Goal: Entertainment & Leisure: Consume media (video, audio)

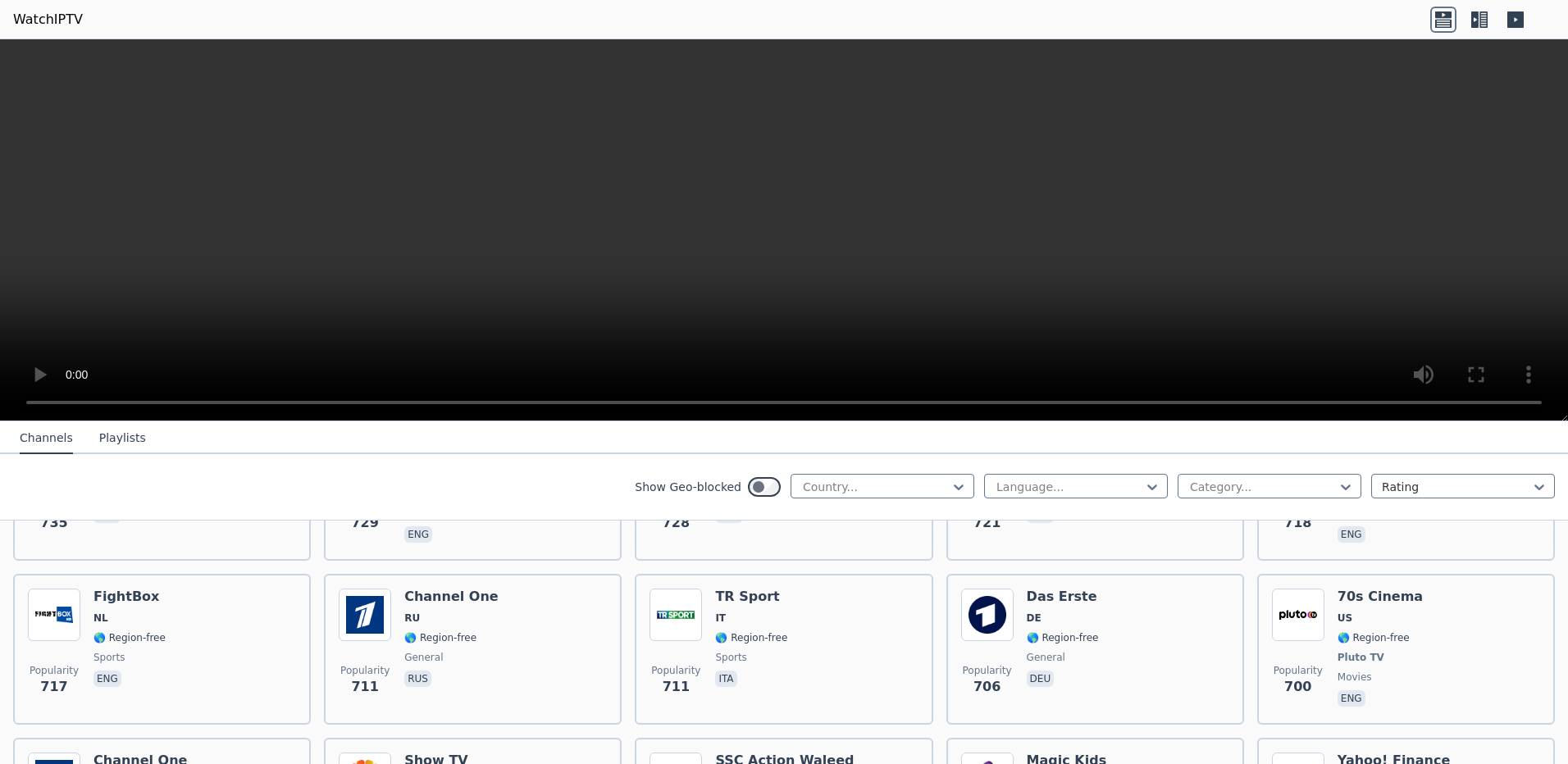
scroll to position [4181, 0]
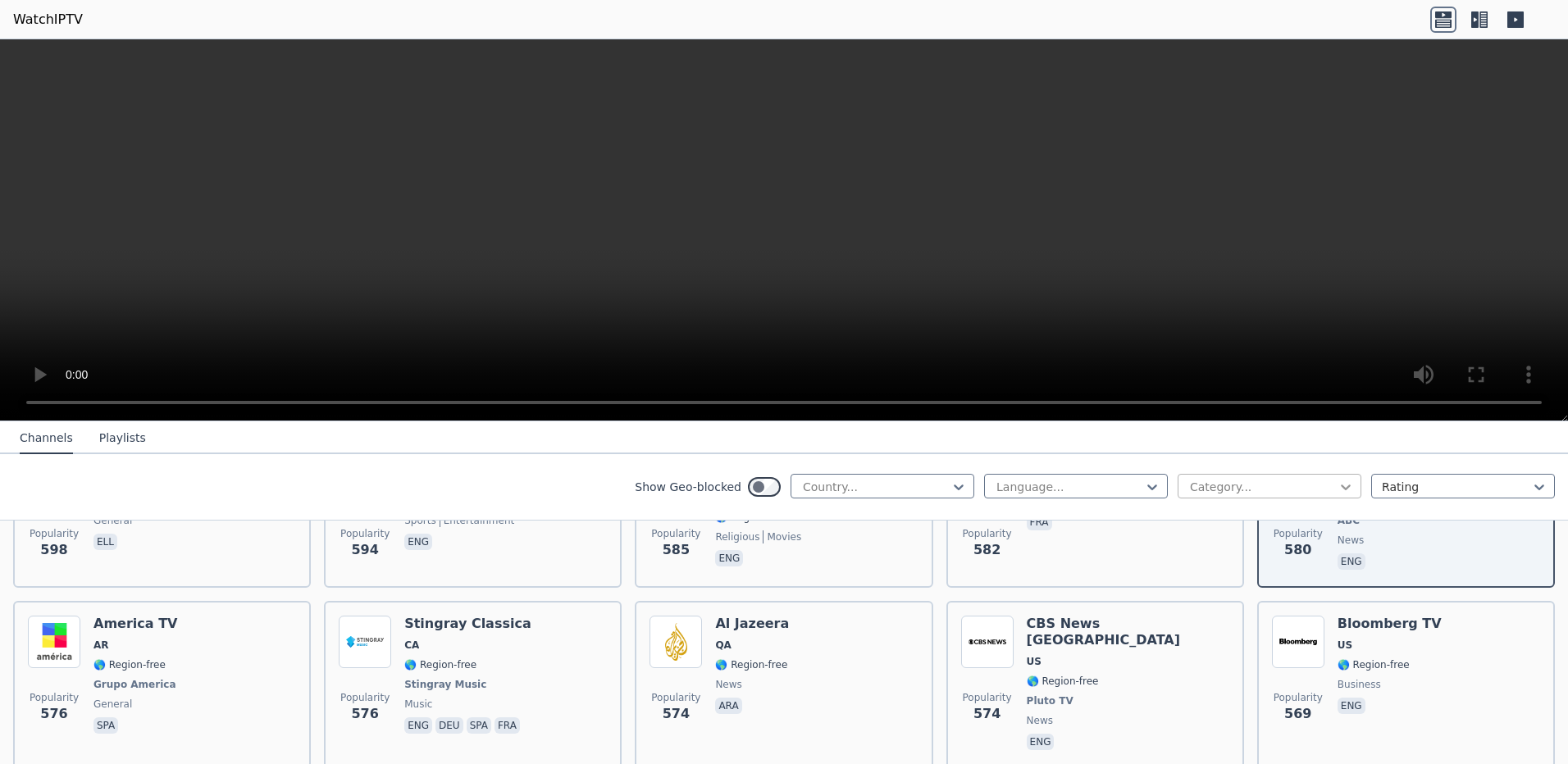
click at [1339, 483] on icon at bounding box center [1345, 486] width 16 height 16
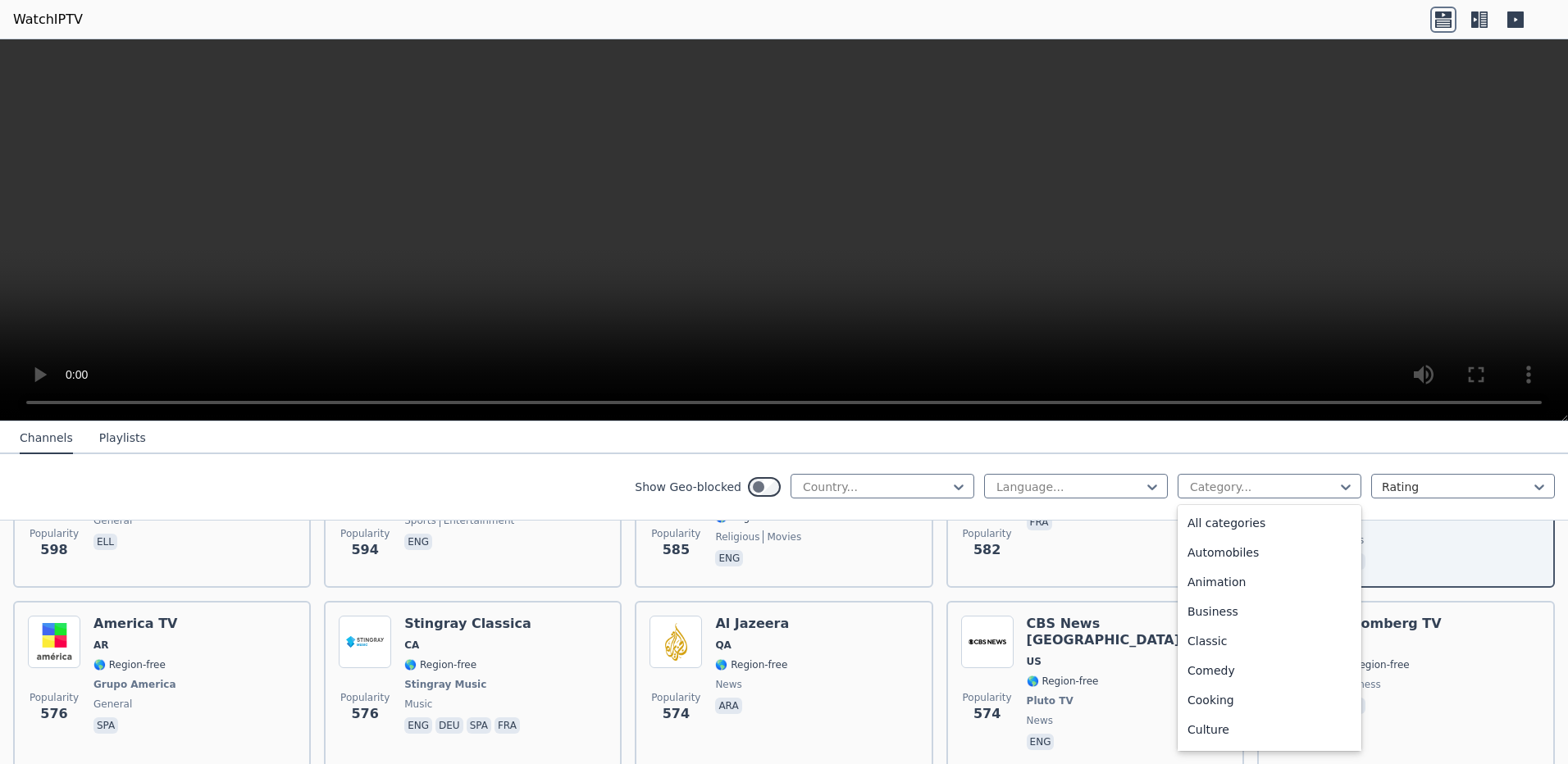
scroll to position [558, 0]
click at [1194, 527] on div "Relax" at bounding box center [1269, 526] width 184 height 29
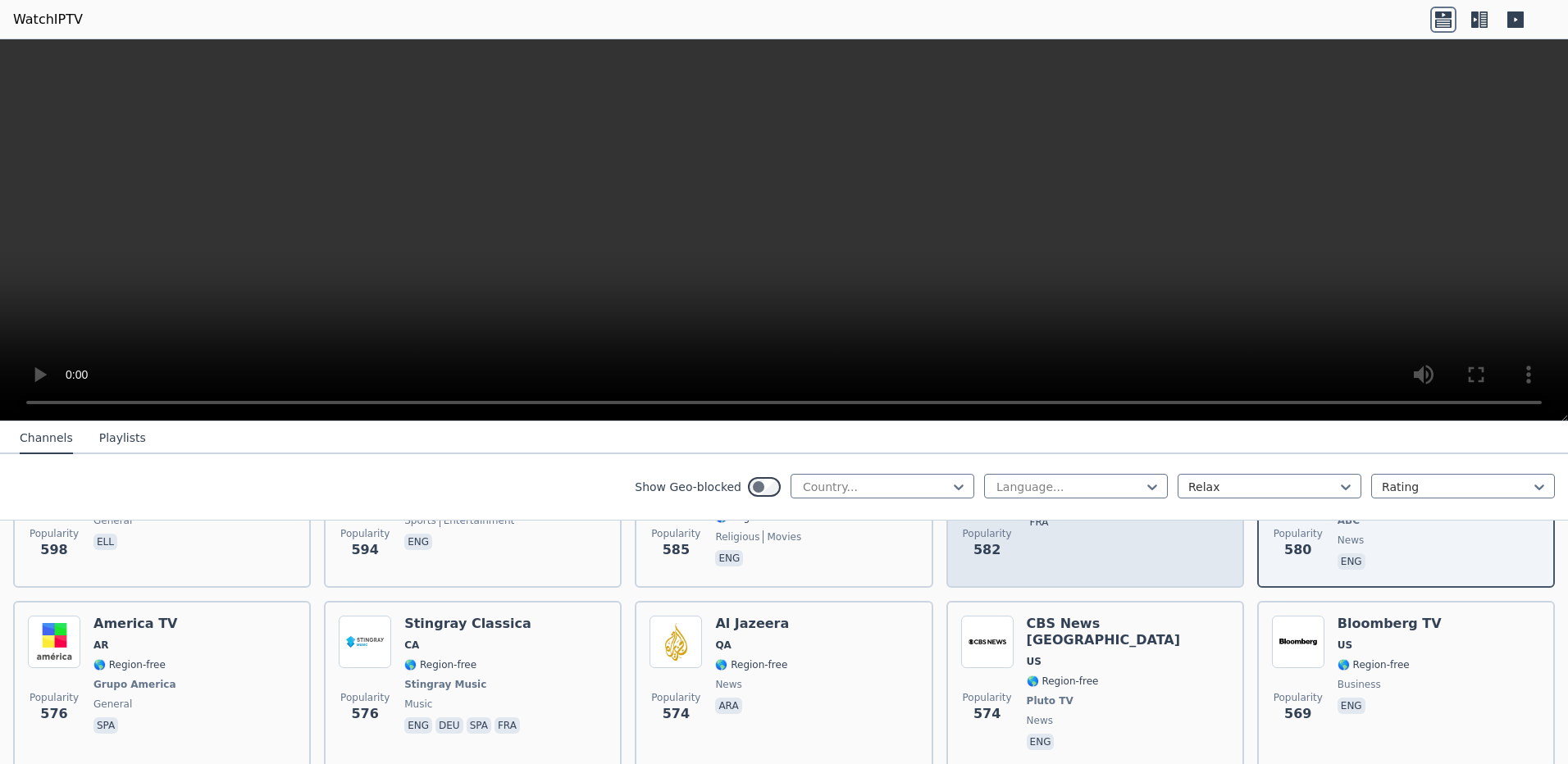
scroll to position [2596, 0]
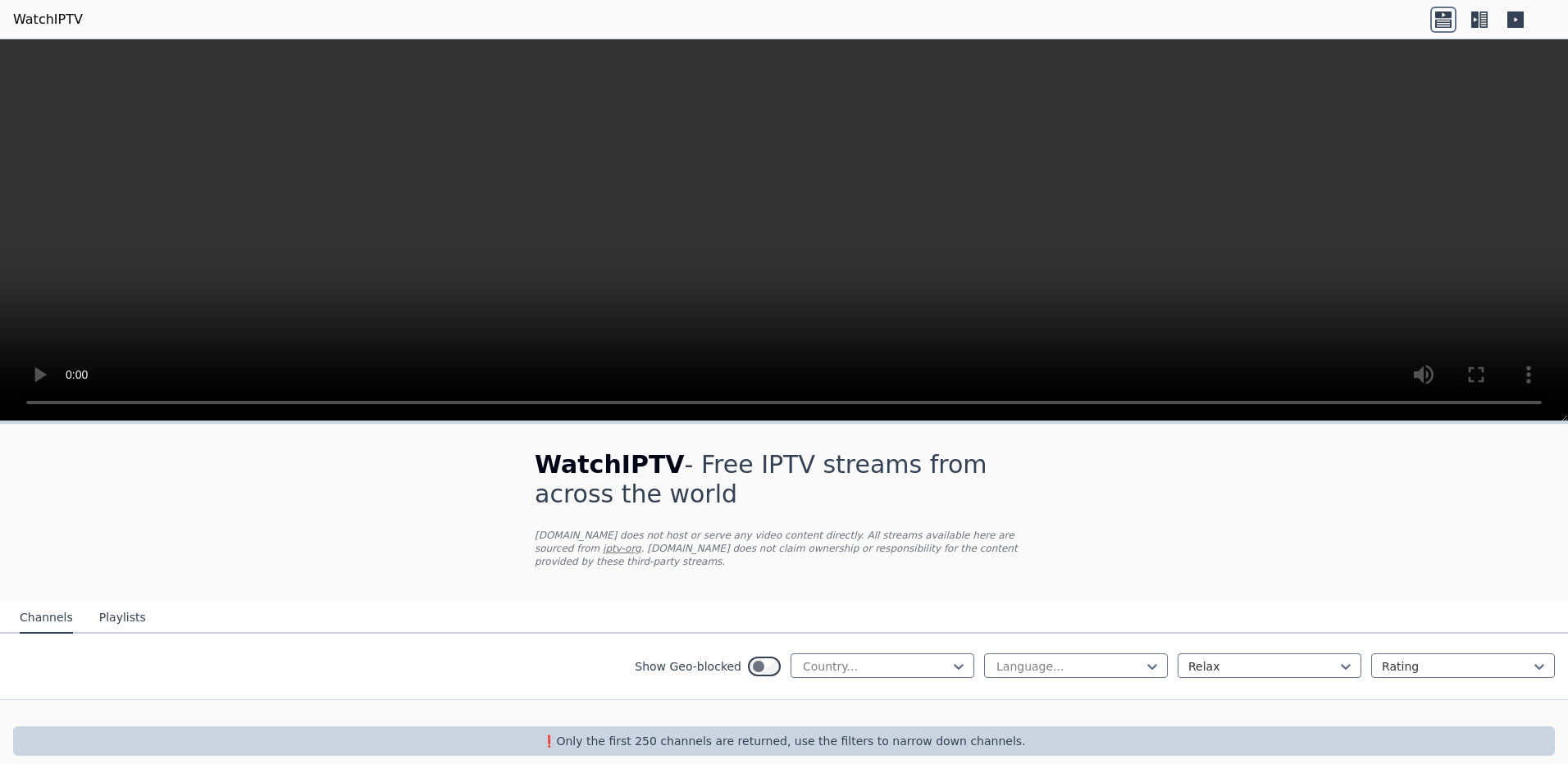
scroll to position [5, 0]
